Goal: Navigation & Orientation: Find specific page/section

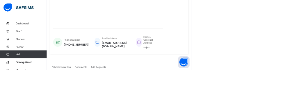
scroll to position [99, 0]
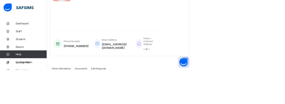
click at [29, 83] on span "Classes" at bounding box center [46, 81] width 47 height 5
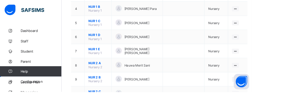
scroll to position [132, 0]
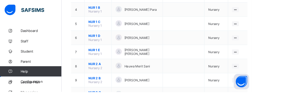
click at [0, 0] on ul "View Class Assign form Teacher" at bounding box center [0, 0] width 0 height 0
click at [0, 0] on div "View Class" at bounding box center [0, 0] width 0 height 0
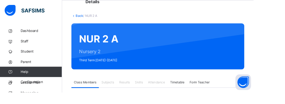
scroll to position [22, 0]
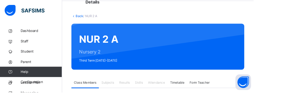
click at [87, 18] on link "Back" at bounding box center [89, 18] width 8 height 4
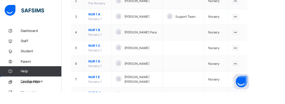
scroll to position [143, 0]
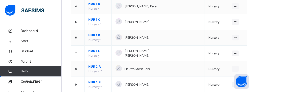
click at [264, 96] on div at bounding box center [267, 95] width 8 height 6
click at [0, 0] on ul "View Class Assign form Teacher" at bounding box center [0, 0] width 0 height 0
click at [0, 0] on div "View Class" at bounding box center [0, 0] width 0 height 0
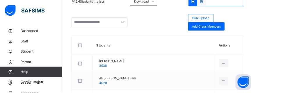
scroll to position [136, 0]
click at [0, 0] on ul "View Profile Remove from Class Transfer Student" at bounding box center [0, 0] width 0 height 0
click at [0, 0] on div "View Profile" at bounding box center [0, 0] width 0 height 0
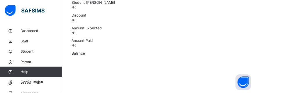
scroll to position [116, 0]
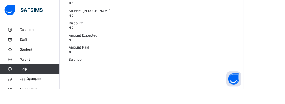
click at [26, 87] on link "Classes" at bounding box center [35, 82] width 70 height 12
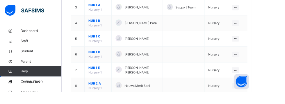
scroll to position [128, 0]
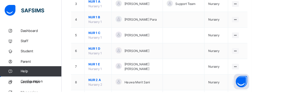
click at [264, 93] on icon at bounding box center [266, 93] width 5 height 4
click at [0, 0] on ul "View Class Assign form Teacher" at bounding box center [0, 0] width 0 height 0
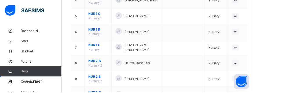
scroll to position [150, 0]
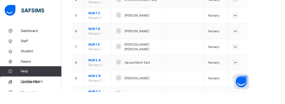
click at [264, 88] on icon at bounding box center [266, 88] width 5 height 4
click at [0, 0] on div "View Class" at bounding box center [0, 0] width 0 height 0
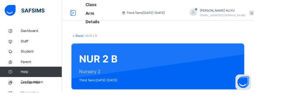
click at [87, 41] on link "Back" at bounding box center [89, 40] width 8 height 4
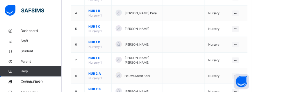
scroll to position [147, 0]
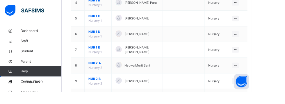
click at [0, 0] on div "View Class" at bounding box center [0, 0] width 0 height 0
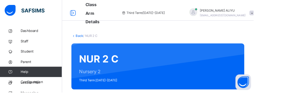
click at [87, 40] on link "Back" at bounding box center [89, 40] width 8 height 4
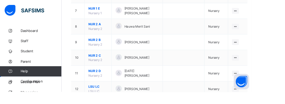
scroll to position [183, 0]
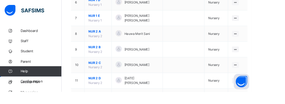
click at [264, 74] on icon at bounding box center [266, 74] width 5 height 4
click at [0, 0] on div "View Class" at bounding box center [0, 0] width 0 height 0
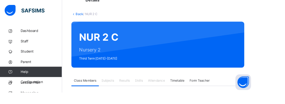
scroll to position [23, 0]
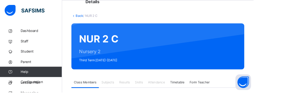
click at [86, 17] on link "Back" at bounding box center [89, 17] width 8 height 4
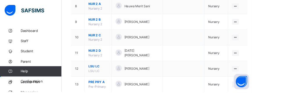
scroll to position [215, 0]
click at [264, 59] on icon at bounding box center [266, 60] width 5 height 4
click at [0, 0] on ul "View Class Assign form Teacher" at bounding box center [0, 0] width 0 height 0
click at [0, 0] on div "View Class" at bounding box center [0, 0] width 0 height 0
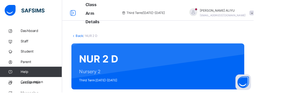
click at [87, 40] on link "Back" at bounding box center [89, 40] width 8 height 4
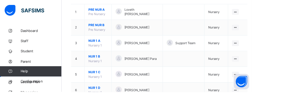
scroll to position [83, 0]
click at [0, 0] on ul "View Class Assign form Teacher" at bounding box center [0, 0] width 0 height 0
click at [0, 0] on div "View Class" at bounding box center [0, 0] width 0 height 0
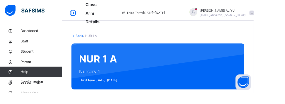
click at [88, 40] on link "Back" at bounding box center [89, 40] width 8 height 4
